Goal: Task Accomplishment & Management: Use online tool/utility

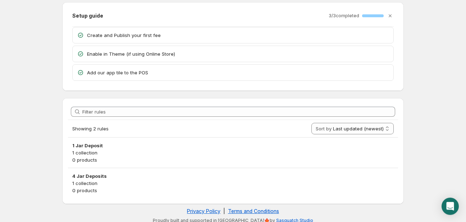
scroll to position [29, 0]
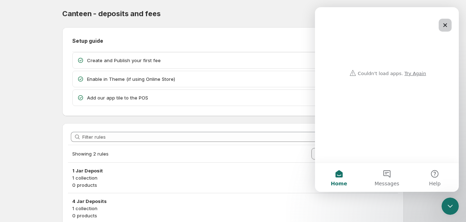
click at [446, 24] on icon "Close" at bounding box center [445, 25] width 6 height 6
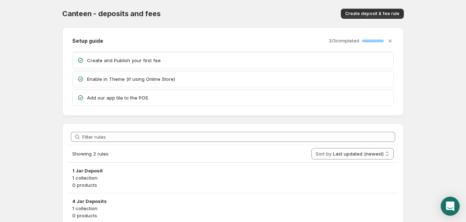
click at [449, 205] on icon "Open Intercom Messenger" at bounding box center [450, 206] width 8 height 9
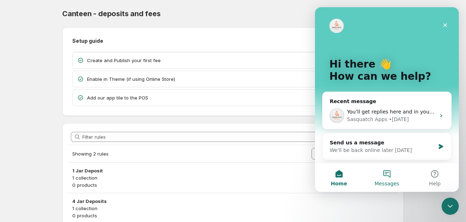
click at [389, 174] on button "Messages" at bounding box center [387, 177] width 48 height 29
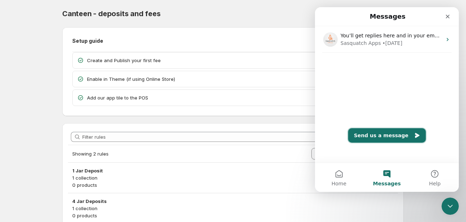
click at [382, 133] on button "Send us a message" at bounding box center [387, 135] width 78 height 14
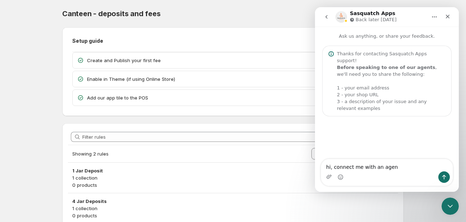
type textarea "hi, connect me with an agent"
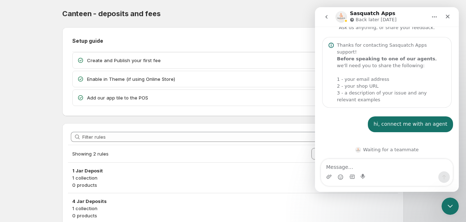
scroll to position [9, 0]
click at [334, 128] on div "hi, connect me with an agent • Just now" at bounding box center [387, 128] width 132 height 24
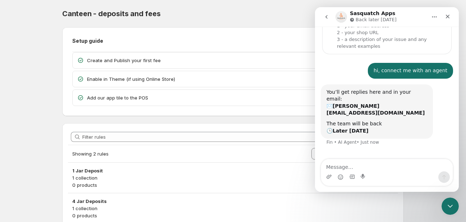
scroll to position [63, 0]
drag, startPoint x: 370, startPoint y: 150, endPoint x: 427, endPoint y: 150, distance: 57.5
click at [427, 160] on div "Waiting for a teammate" at bounding box center [386, 163] width 129 height 6
click at [393, 120] on div "The team will be back 🕒 Later [DATE]" at bounding box center [376, 127] width 101 height 14
click at [50, 50] on body "Home Help Canteen - deposits and fees. This page is ready Canteen - deposits an…" at bounding box center [233, 111] width 466 height 222
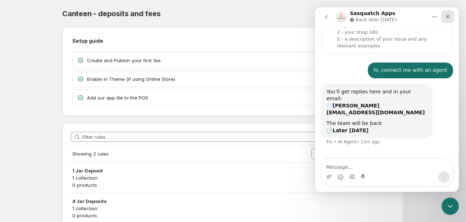
click at [450, 15] on icon "Close" at bounding box center [448, 17] width 6 height 6
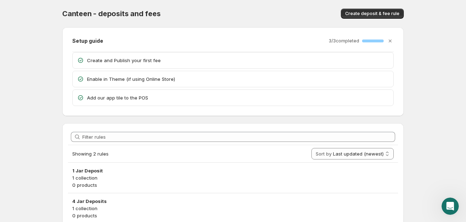
scroll to position [48, 0]
click at [122, 60] on p "Create and Publish your first fee" at bounding box center [238, 60] width 302 height 7
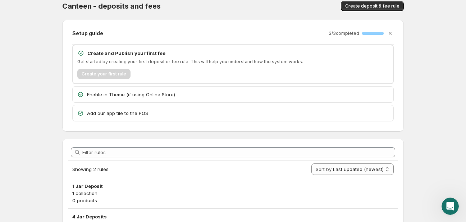
scroll to position [0, 0]
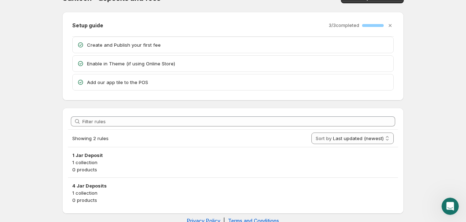
scroll to position [29, 0]
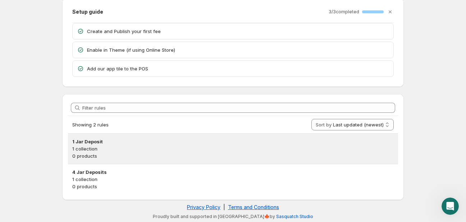
click at [117, 141] on h3 "1 Jar Deposit" at bounding box center [232, 141] width 321 height 7
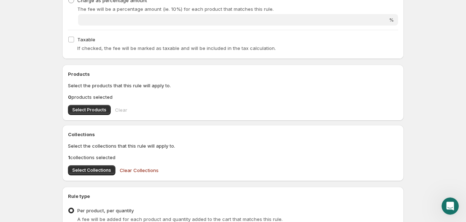
scroll to position [266, 0]
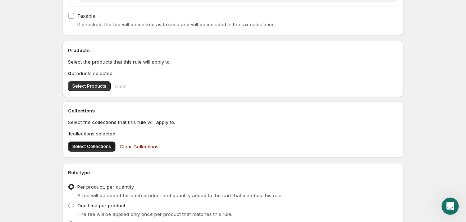
click at [97, 145] on span "Select Collections" at bounding box center [91, 147] width 39 height 6
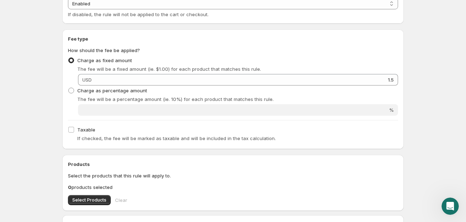
scroll to position [0, 0]
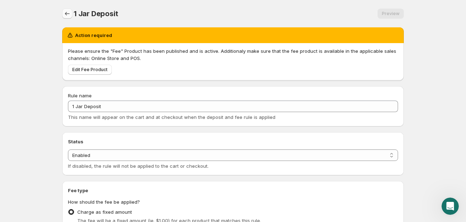
click at [67, 14] on icon "Settings" at bounding box center [67, 13] width 7 height 7
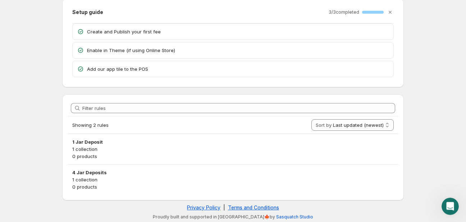
scroll to position [29, 0]
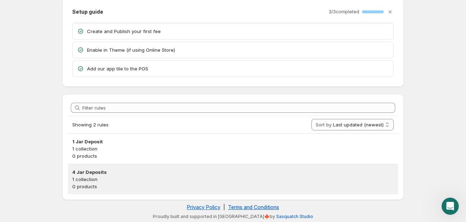
click at [100, 176] on p "1 collection" at bounding box center [232, 179] width 321 height 7
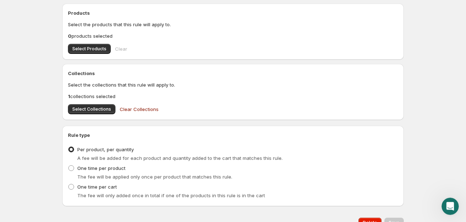
scroll to position [303, 0]
click at [77, 107] on span "Select Collections" at bounding box center [91, 109] width 39 height 6
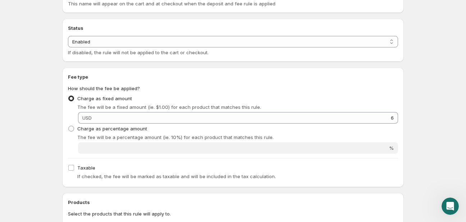
scroll to position [0, 0]
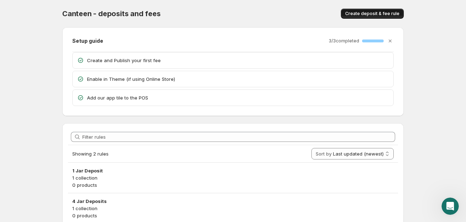
click at [375, 12] on span "Create deposit & fee rule" at bounding box center [372, 14] width 54 height 6
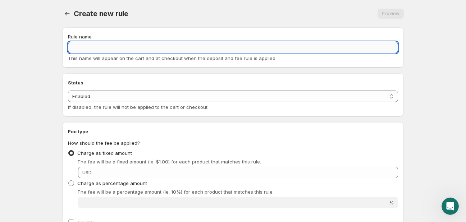
click at [90, 48] on input "Rule name" at bounding box center [233, 48] width 330 height 12
type input "testing fee"
click at [43, 108] on body "Home Help testing fee. This page is ready testing fee Preview More actions Prev…" at bounding box center [233, 111] width 466 height 222
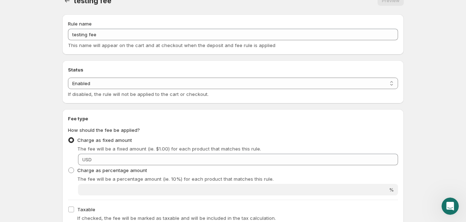
scroll to position [38, 0]
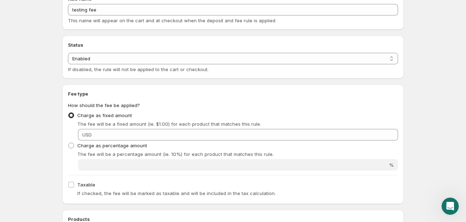
click at [93, 134] on div "USD" at bounding box center [238, 135] width 320 height 12
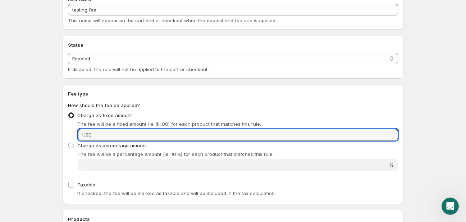
click at [93, 133] on div "USD" at bounding box center [238, 135] width 320 height 12
type input "10"
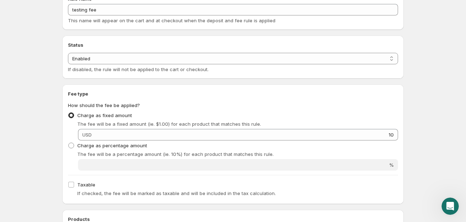
click at [33, 129] on body "Home Help testing fee. This page is ready testing fee Preview More actions Prev…" at bounding box center [233, 73] width 466 height 222
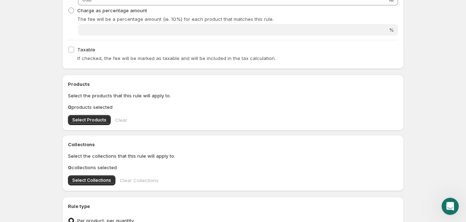
scroll to position [190, 0]
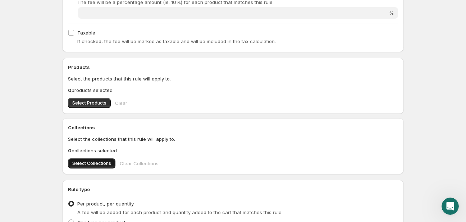
click at [90, 166] on span "Select Collections" at bounding box center [91, 164] width 39 height 6
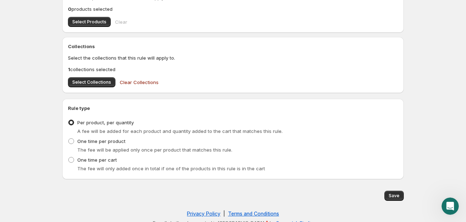
scroll to position [278, 0]
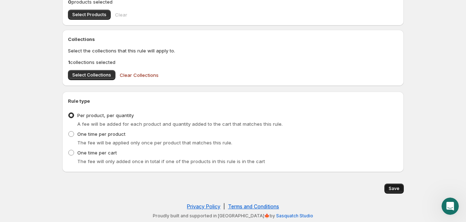
click at [392, 191] on span "Save" at bounding box center [394, 189] width 11 height 6
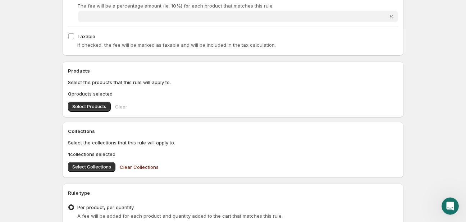
scroll to position [190, 0]
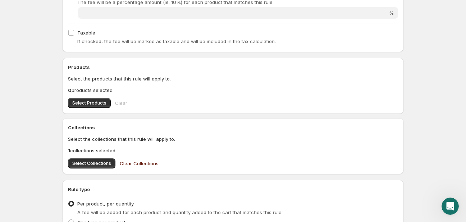
click at [132, 165] on span "Clear Collections" at bounding box center [139, 163] width 39 height 7
click at [89, 106] on span "Select Products" at bounding box center [89, 103] width 34 height 6
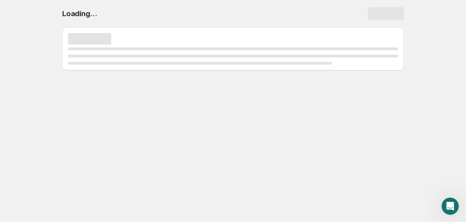
scroll to position [0, 0]
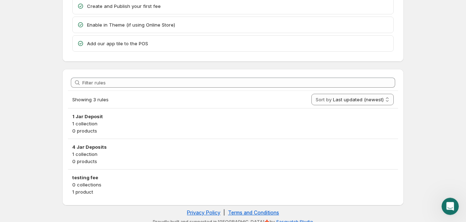
scroll to position [60, 0]
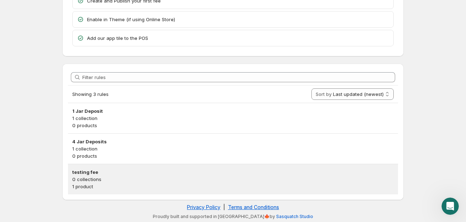
click at [84, 174] on h3 "testing fee" at bounding box center [232, 172] width 321 height 7
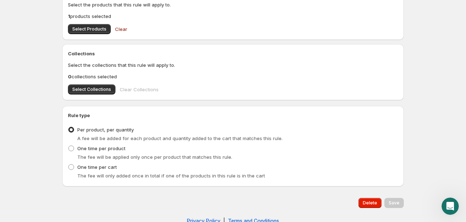
scroll to position [266, 0]
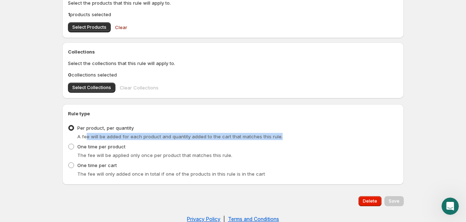
drag, startPoint x: 87, startPoint y: 138, endPoint x: 283, endPoint y: 138, distance: 196.3
click at [296, 138] on div "A fee will be added for each product and quantity added to the cart that matche…" at bounding box center [237, 136] width 321 height 7
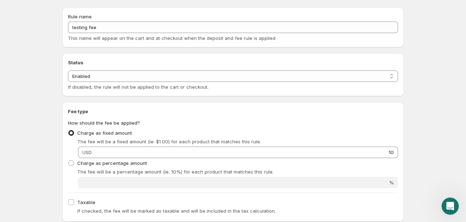
scroll to position [0, 0]
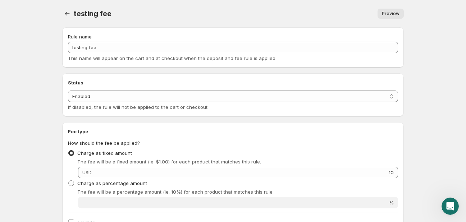
click at [317, 15] on div "Preview" at bounding box center [262, 14] width 284 height 10
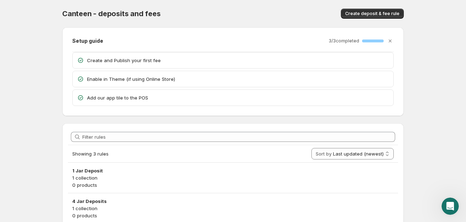
click at [121, 58] on p "Create and Publish your first fee" at bounding box center [238, 60] width 302 height 7
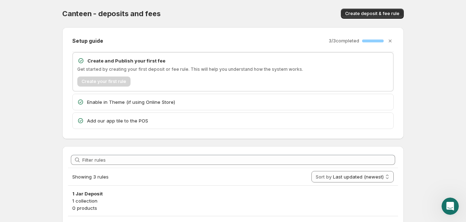
click at [111, 100] on p "Enable in Theme (if using Online Store)" at bounding box center [238, 101] width 302 height 7
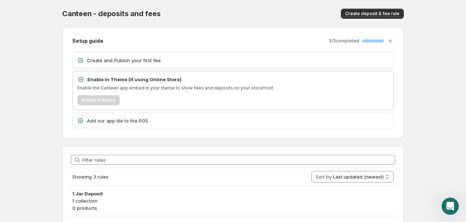
click at [108, 117] on p "Add our app tile to the POS" at bounding box center [238, 120] width 302 height 7
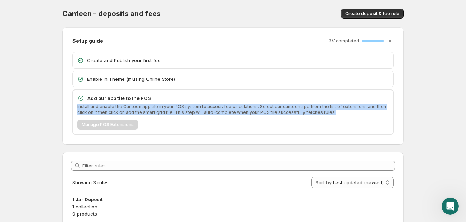
drag, startPoint x: 78, startPoint y: 104, endPoint x: 334, endPoint y: 106, distance: 256.3
click at [385, 117] on div "Install and enable the Canteen app tile in your POS system to access fee calcul…" at bounding box center [232, 117] width 311 height 26
click at [334, 106] on p "Install and enable the Canteen app tile in your POS system to access fee calcul…" at bounding box center [232, 110] width 311 height 12
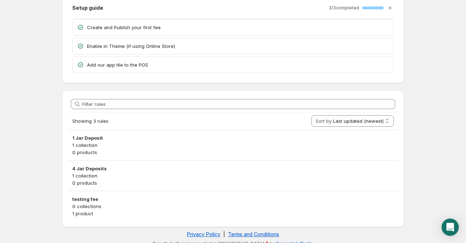
scroll to position [39, 0]
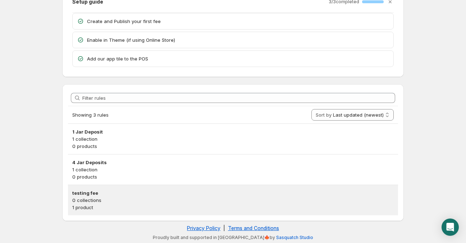
click at [125, 200] on p "0 collections" at bounding box center [232, 199] width 321 height 7
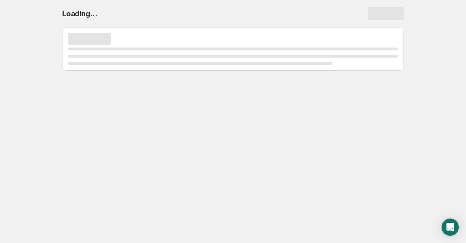
scroll to position [0, 0]
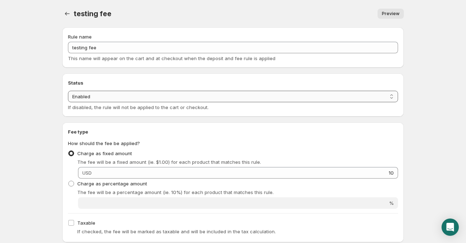
click at [97, 98] on select "Enabled Disabled" at bounding box center [233, 97] width 330 height 12
click at [389, 10] on link "Preview" at bounding box center [390, 14] width 26 height 10
click at [395, 14] on span "Preview" at bounding box center [391, 14] width 18 height 6
click at [386, 15] on span "Preview" at bounding box center [391, 14] width 18 height 6
